Goal: Communication & Community: Answer question/provide support

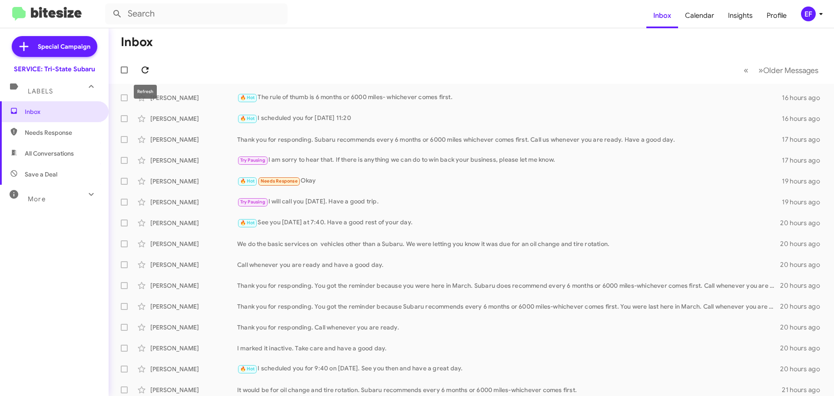
click at [144, 69] on icon at bounding box center [145, 70] width 10 height 10
click at [737, 15] on span "Insights" at bounding box center [740, 15] width 39 height 25
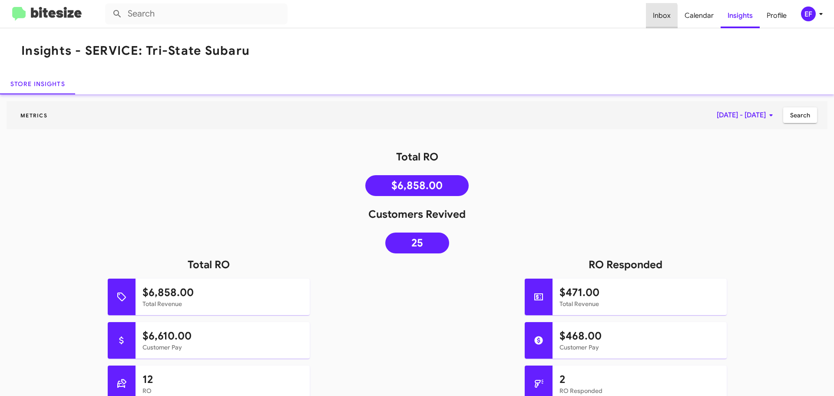
click at [654, 17] on span "Inbox" at bounding box center [662, 15] width 32 height 25
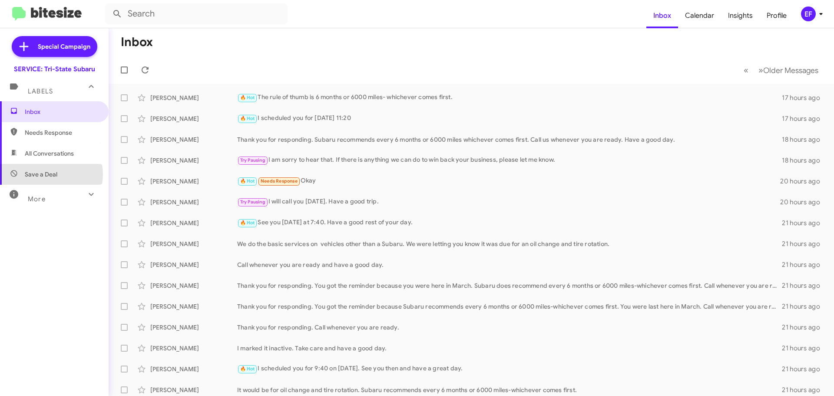
click at [48, 174] on span "Save a Deal" at bounding box center [41, 174] width 33 height 9
type input "in:not-interested"
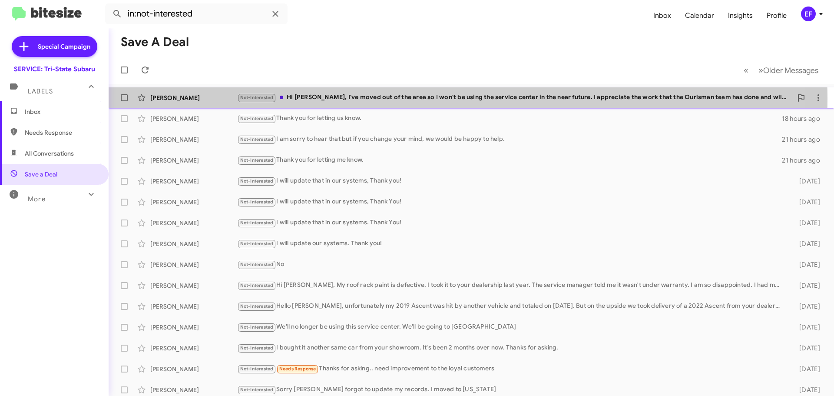
click at [375, 99] on div "Not-Interested Hi [PERSON_NAME], I've moved out of the area so I won't be using…" at bounding box center [514, 98] width 555 height 10
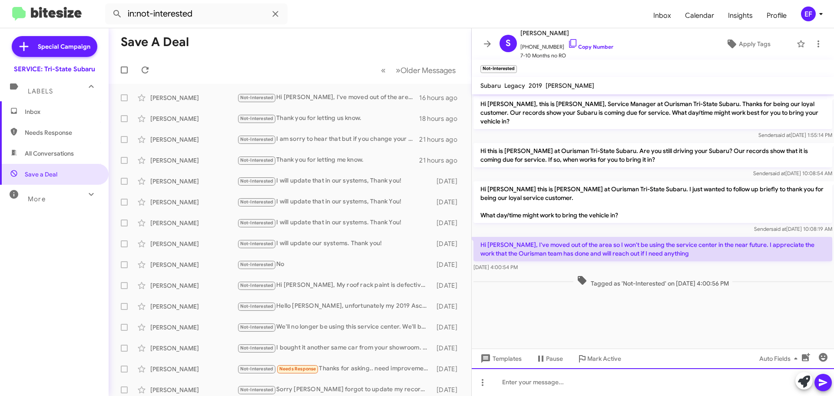
click at [518, 383] on div at bounding box center [653, 382] width 362 height 28
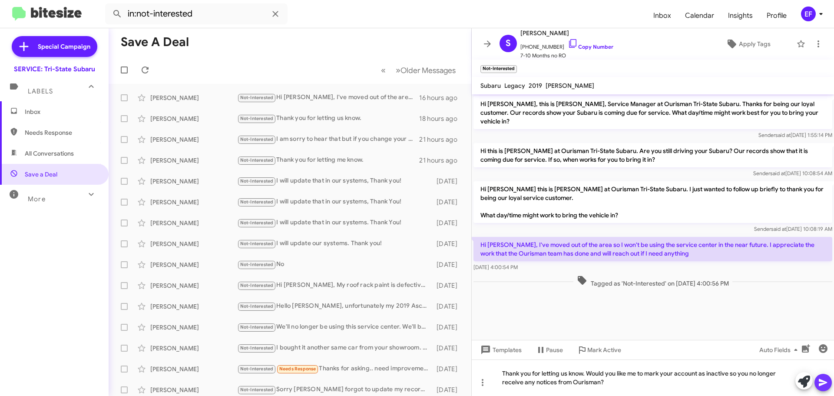
click at [823, 378] on icon at bounding box center [823, 382] width 10 height 10
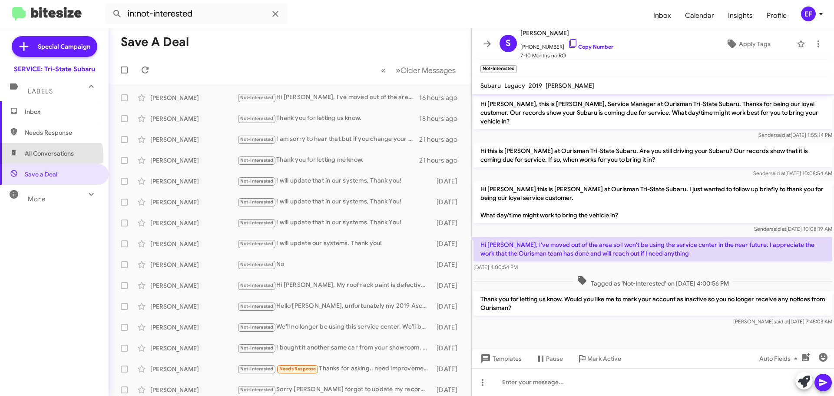
click at [43, 155] on span "All Conversations" at bounding box center [49, 153] width 49 height 9
type input "in:all-conversations"
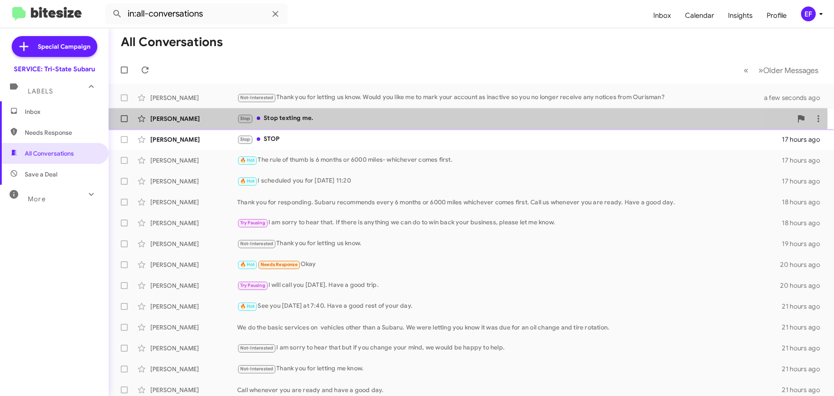
click at [299, 117] on div "Stop Stop texting me." at bounding box center [514, 118] width 555 height 10
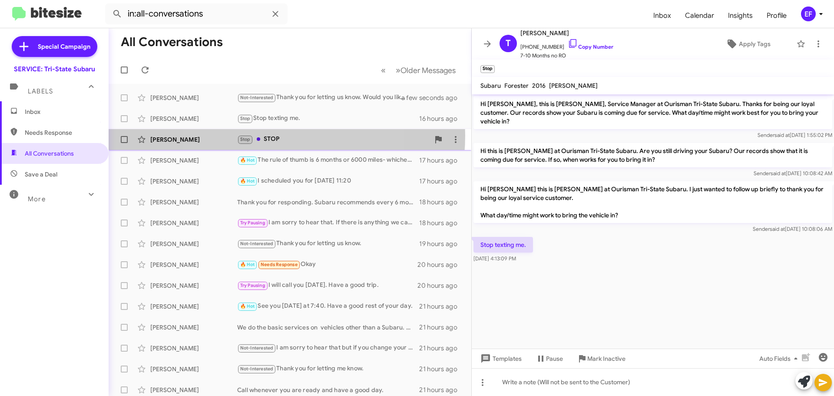
click at [269, 135] on div "Stop STOP" at bounding box center [333, 139] width 192 height 10
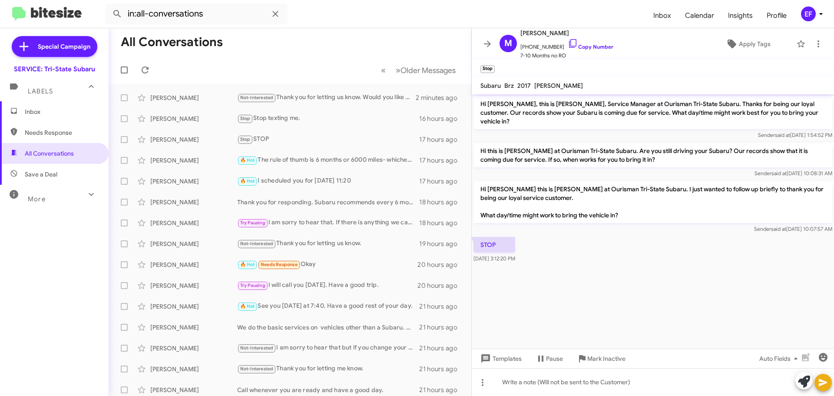
click at [29, 110] on span "Inbox" at bounding box center [62, 111] width 74 height 9
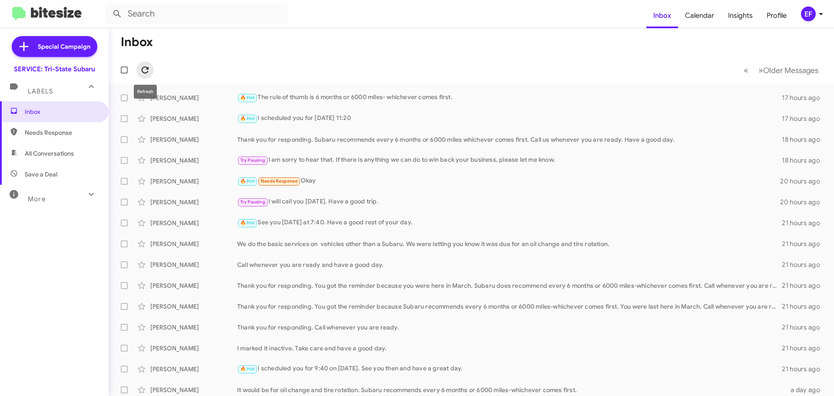
click at [145, 70] on icon at bounding box center [145, 70] width 10 height 10
click at [144, 70] on icon at bounding box center [145, 70] width 10 height 10
click at [141, 68] on icon at bounding box center [145, 70] width 10 height 10
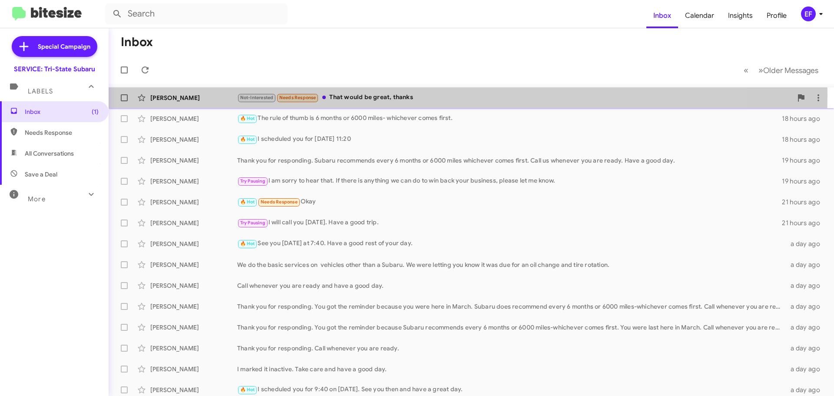
click at [346, 95] on div "Not-Interested Needs Response That would be great, thanks" at bounding box center [514, 98] width 555 height 10
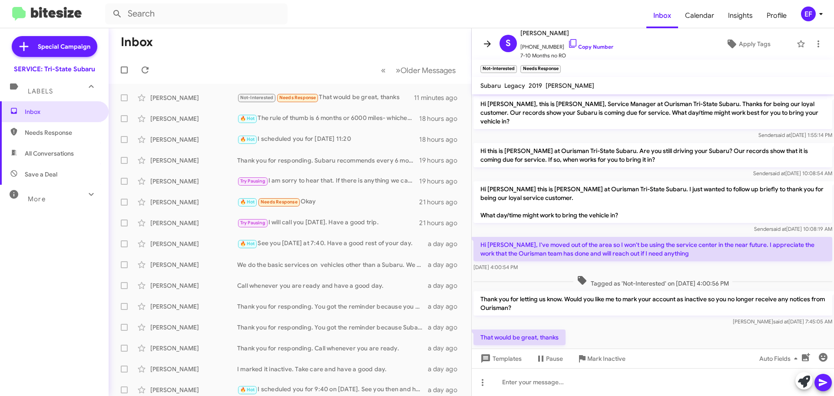
click at [485, 45] on icon at bounding box center [487, 44] width 10 height 10
